Goal: Task Accomplishment & Management: Use online tool/utility

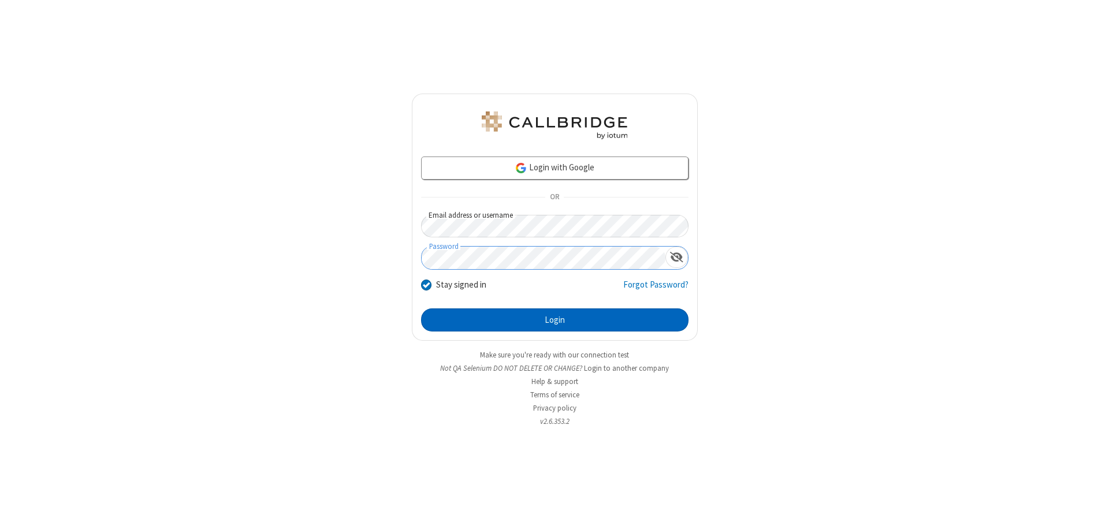
click at [554, 320] on button "Login" at bounding box center [554, 319] width 267 height 23
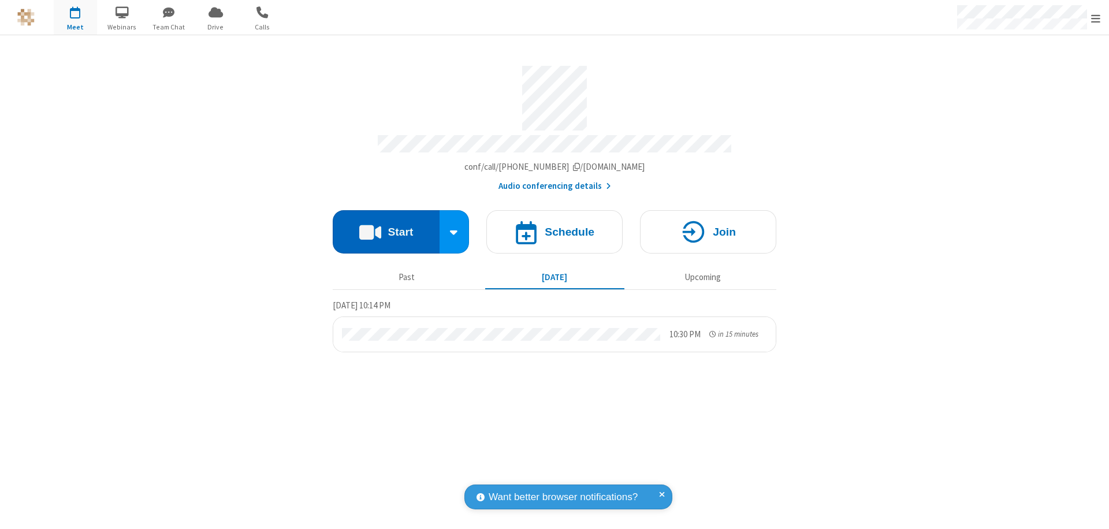
click at [386, 226] on button "Start" at bounding box center [386, 231] width 107 height 43
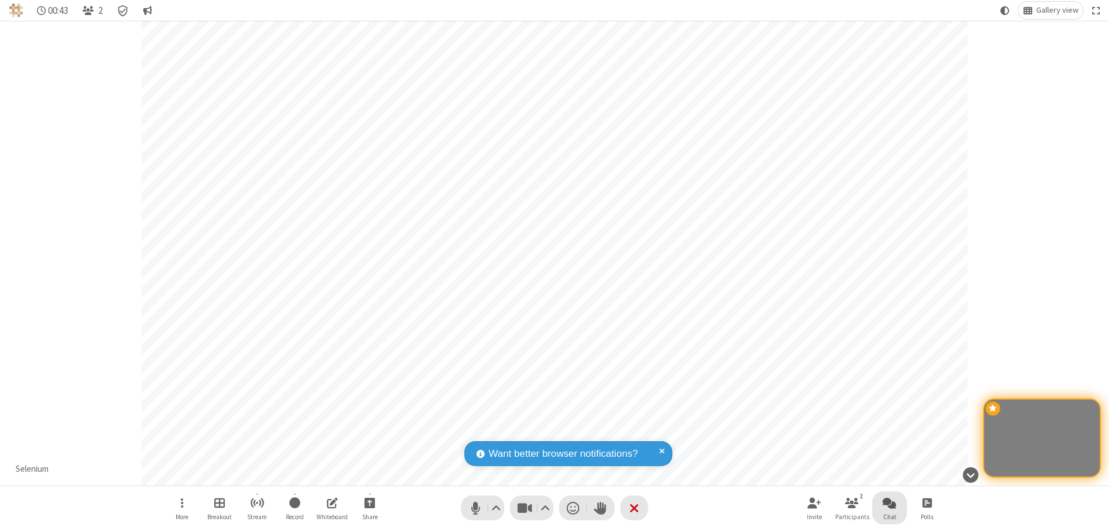
click at [889, 502] on span "Open chat" at bounding box center [889, 502] width 14 height 14
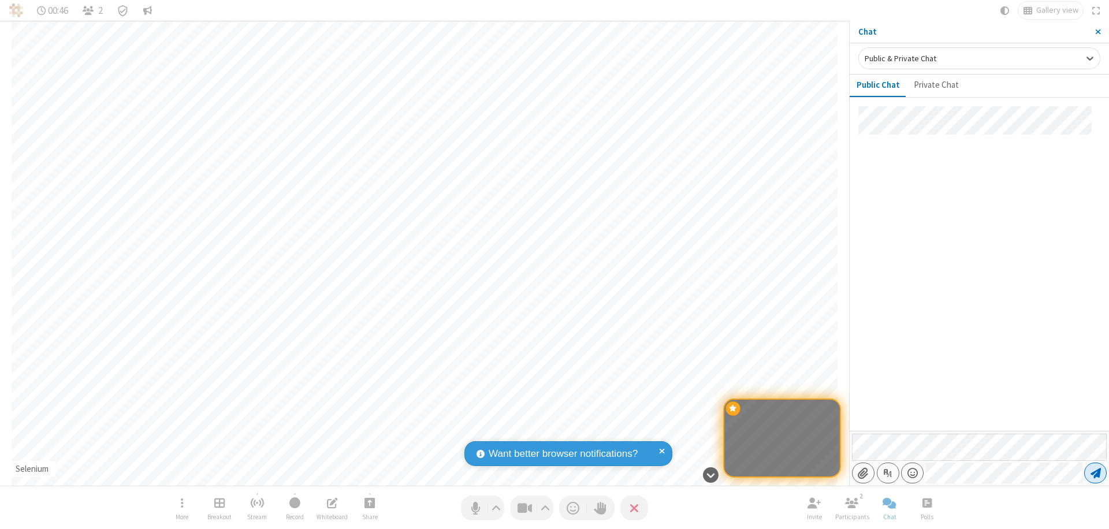
click at [1095, 473] on span "Send message" at bounding box center [1095, 473] width 10 height 12
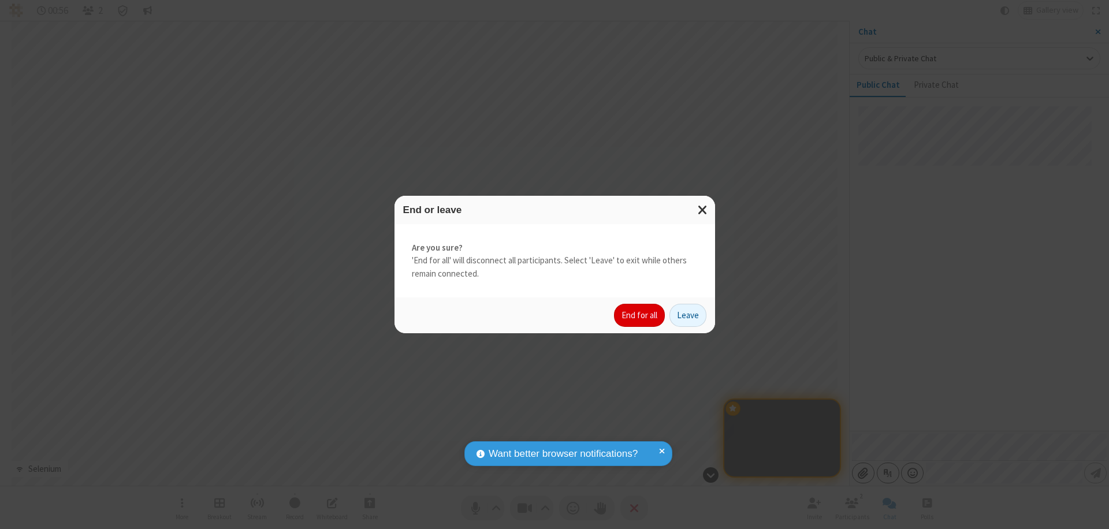
click at [640, 315] on button "End for all" at bounding box center [639, 315] width 51 height 23
